Goal: Transaction & Acquisition: Purchase product/service

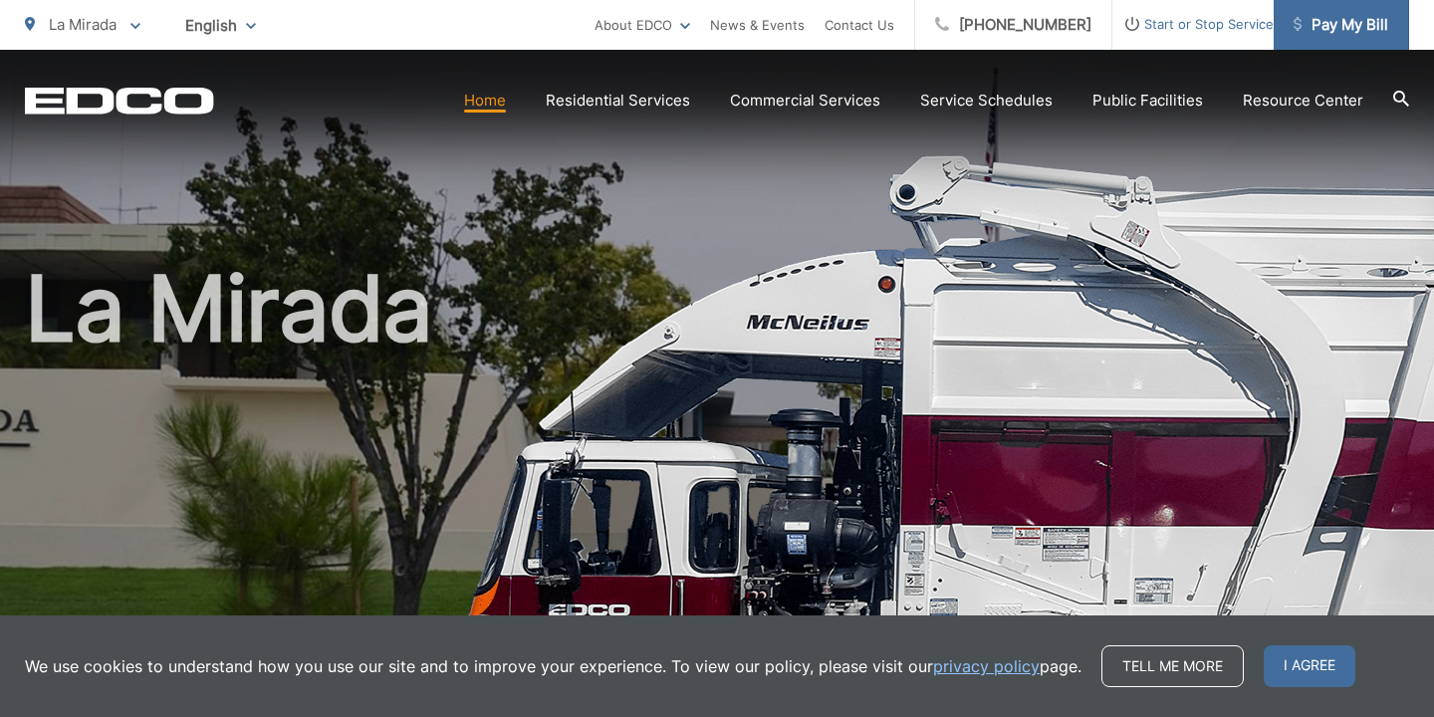
click at [1295, 35] on span at bounding box center [1298, 26] width 8 height 24
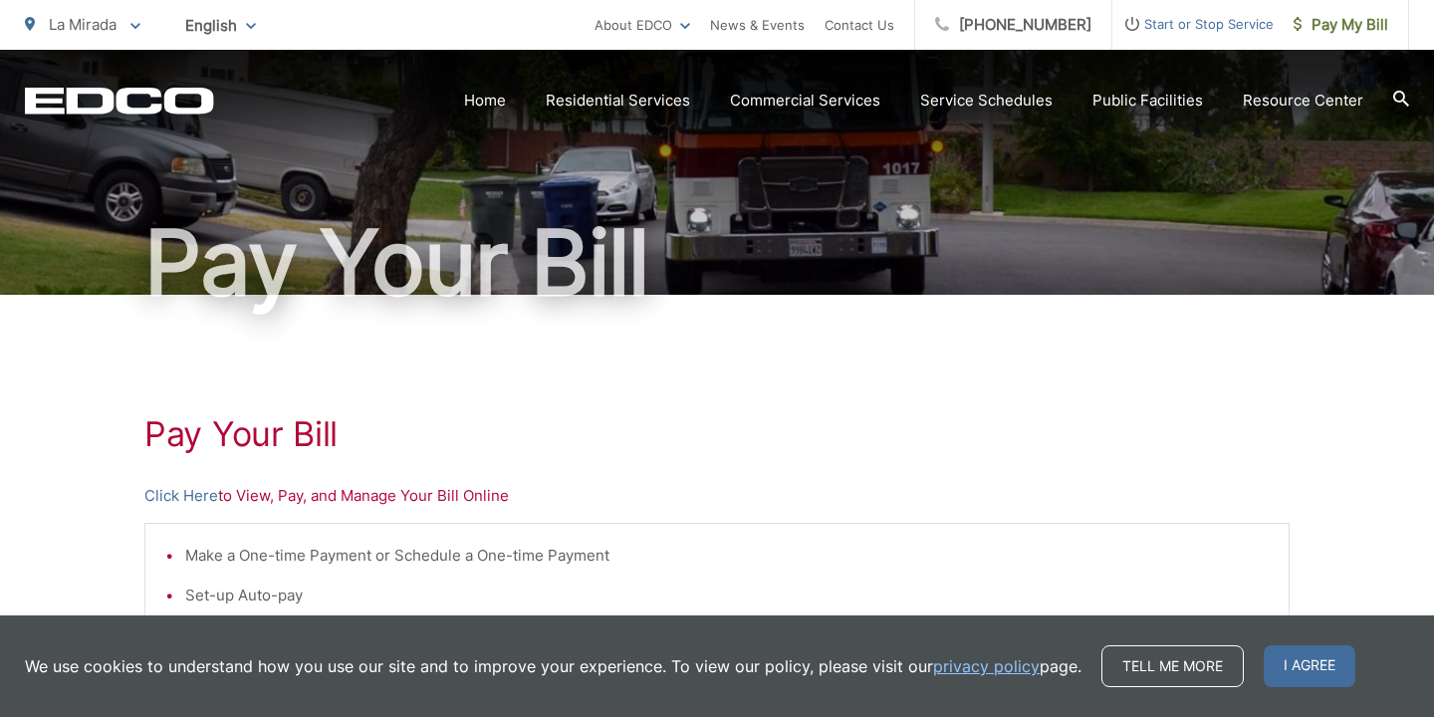
scroll to position [116, 0]
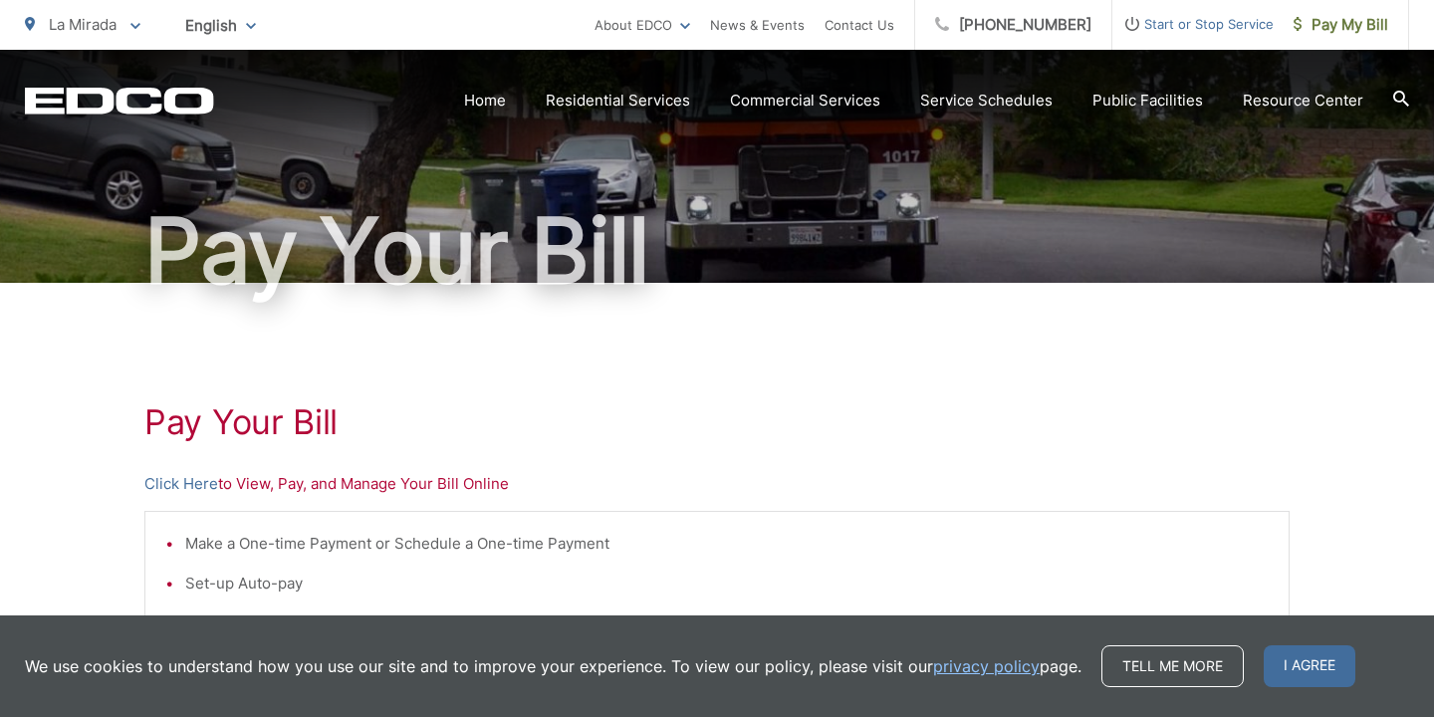
click at [464, 486] on p "Click Here to View, Pay, and Manage Your Bill Online" at bounding box center [716, 484] width 1145 height 24
click at [174, 479] on link "Click Here" at bounding box center [181, 484] width 74 height 24
